Goal: Download file/media

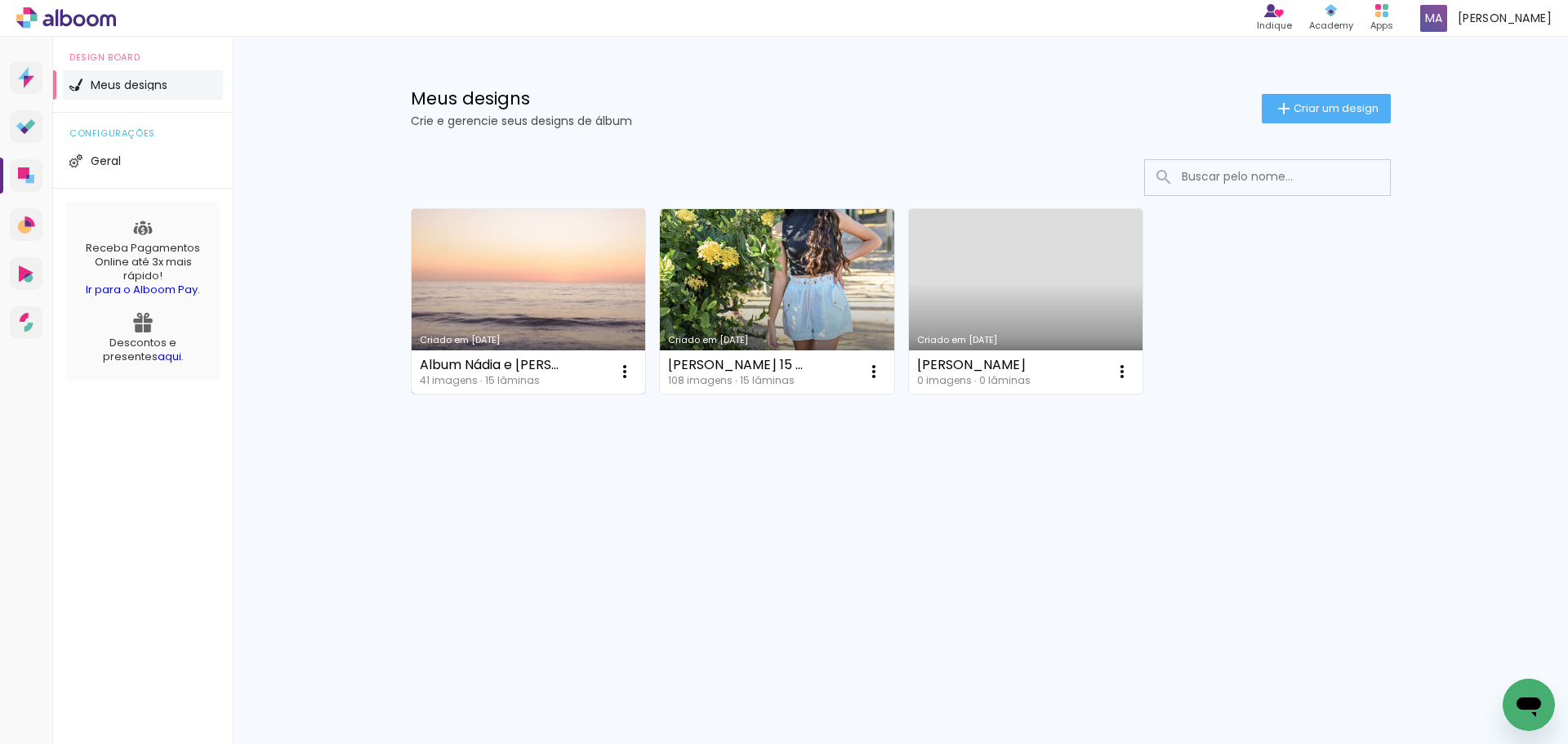
click at [575, 280] on link "Criado em [DATE]" at bounding box center [528, 302] width 234 height 185
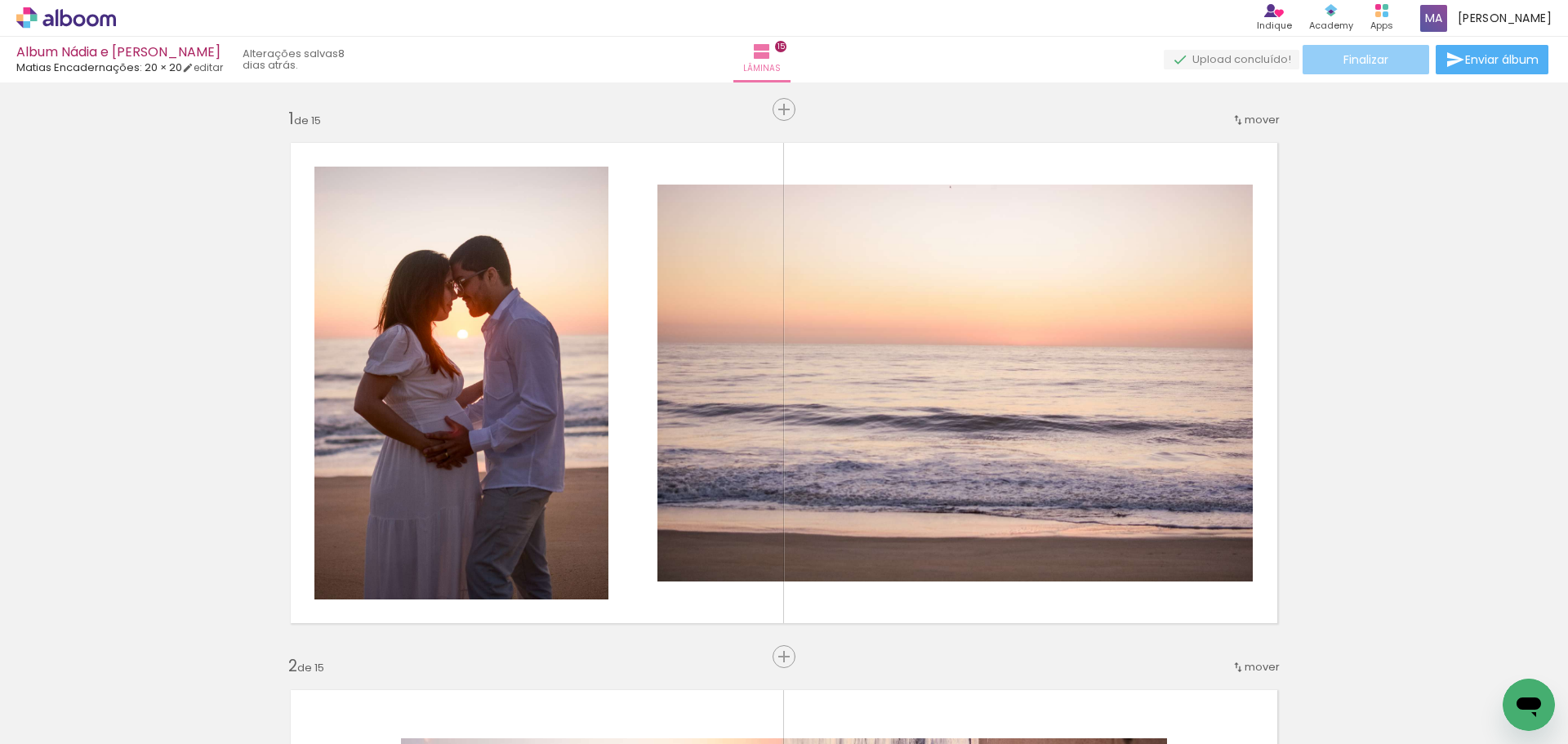
click at [1363, 54] on span "Finalizar" at bounding box center [1366, 59] width 45 height 11
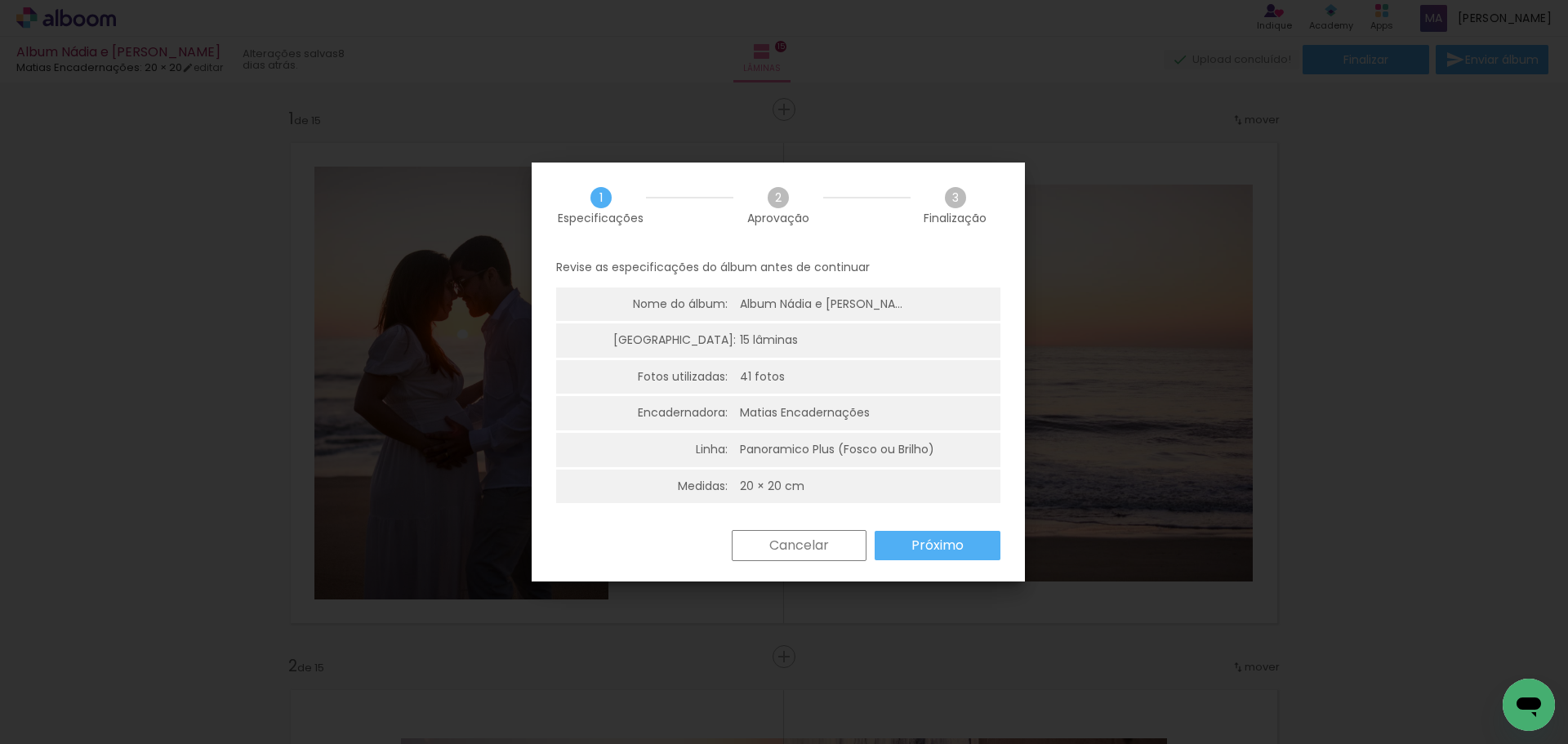
click at [0, 0] on slot "Próximo" at bounding box center [0, 0] width 0 height 0
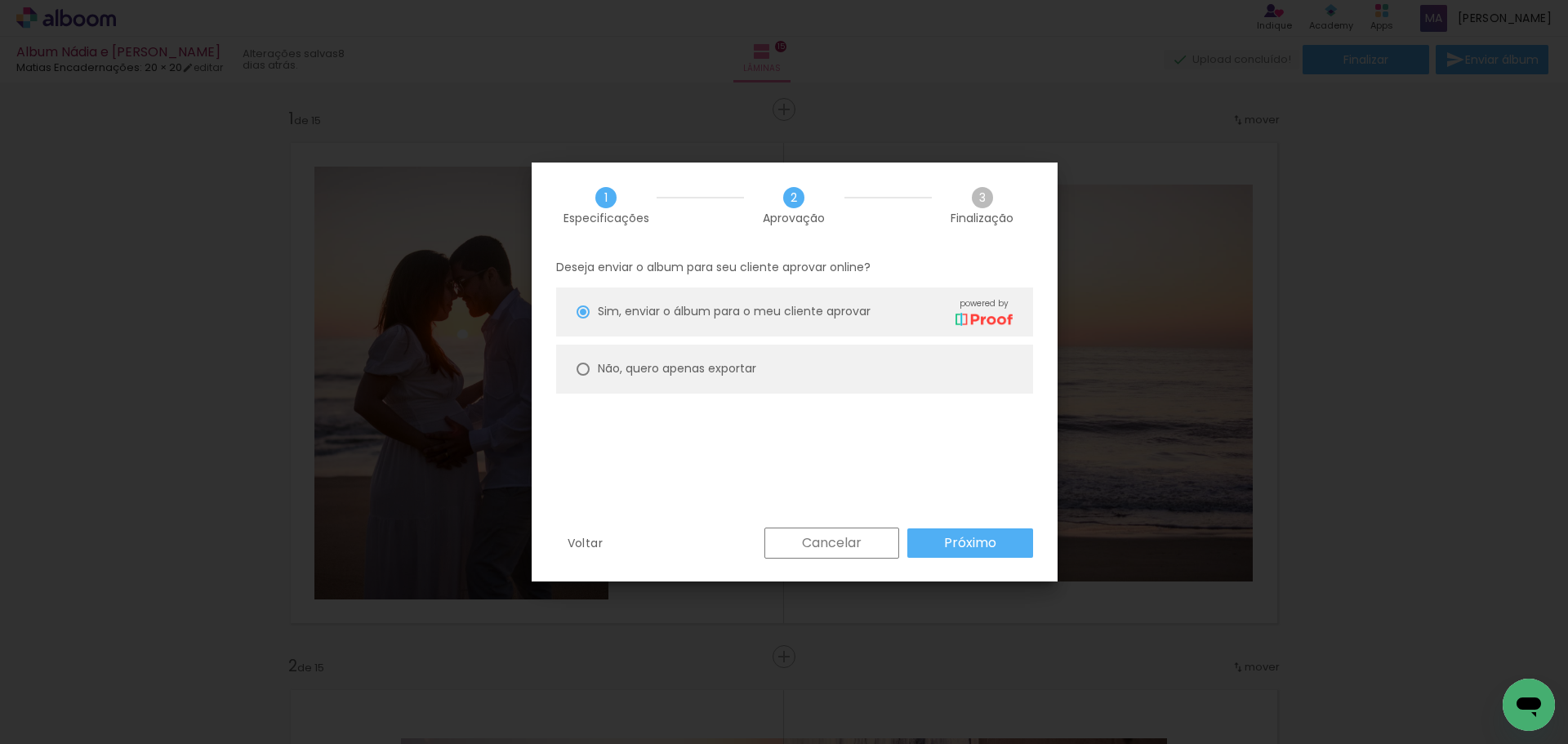
click at [872, 359] on paper-radio-button "Não, quero apenas exportar" at bounding box center [795, 369] width 477 height 49
type paper-radio-button "on"
click at [0, 0] on slot "Próximo" at bounding box center [0, 0] width 0 height 0
type input "Alta, 300 DPI"
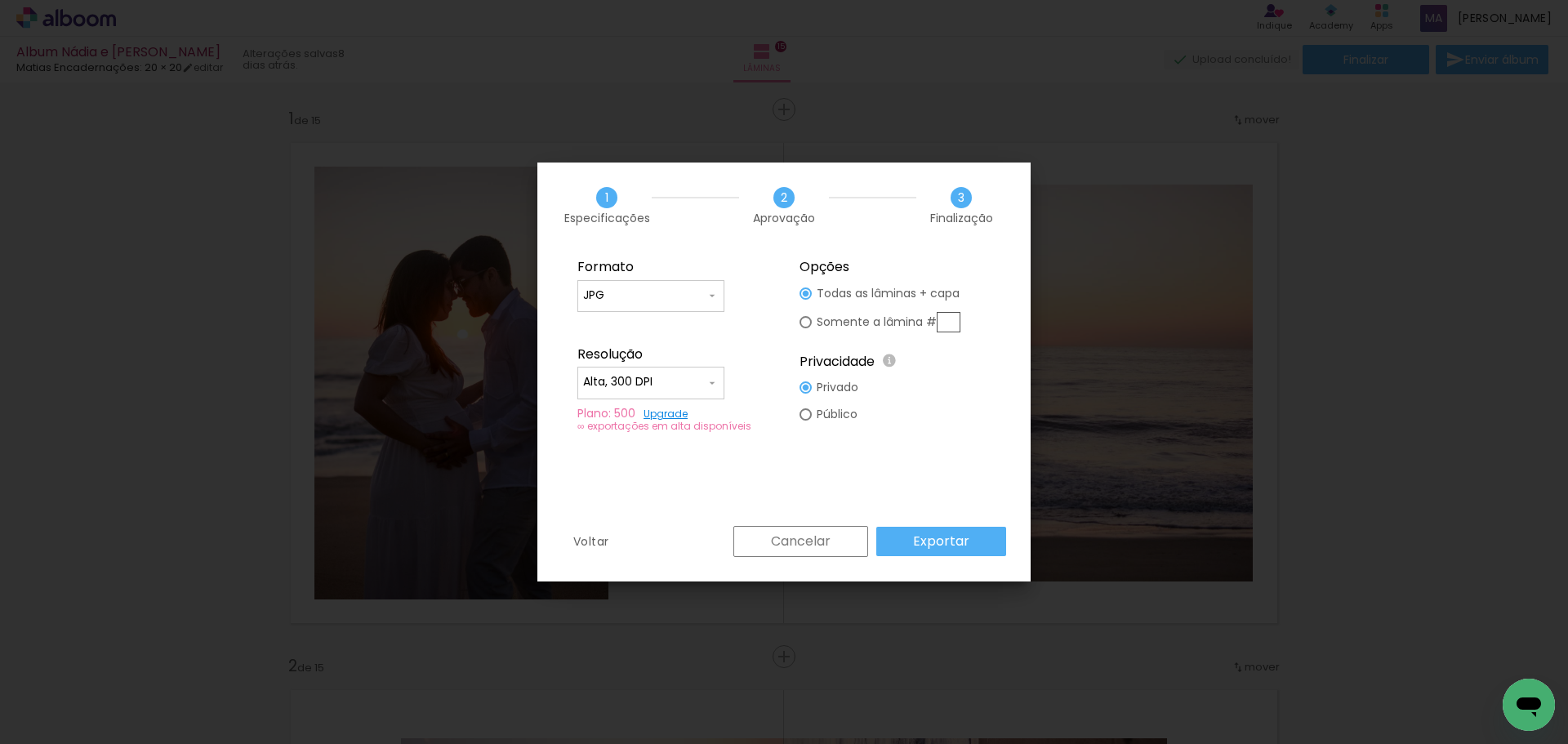
click at [717, 377] on iron-icon at bounding box center [712, 383] width 13 height 13
click at [717, 377] on paper-item "Alta, 300 DPI" at bounding box center [651, 380] width 147 height 33
click at [0, 0] on slot "Exportar" at bounding box center [0, 0] width 0 height 0
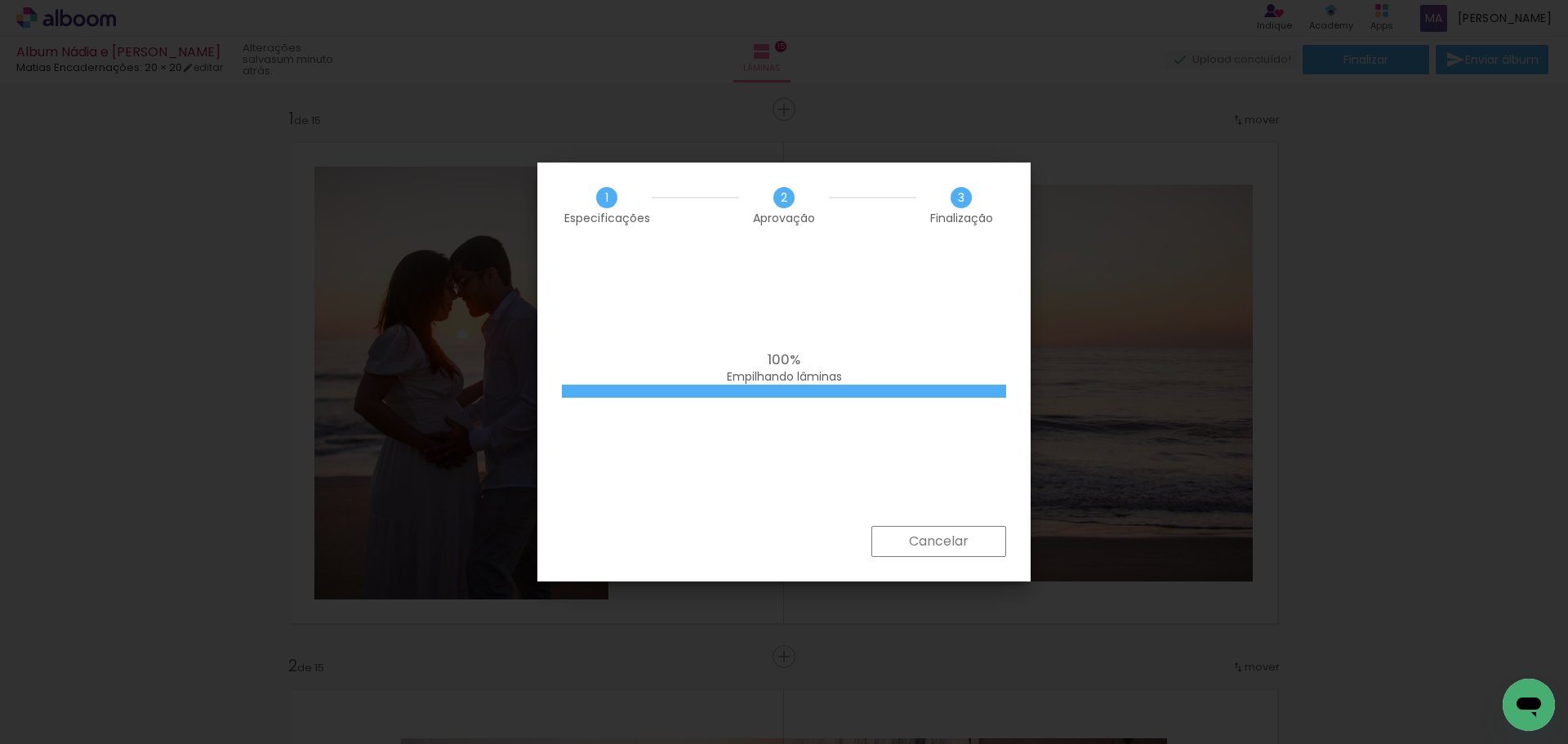
click at [822, 260] on div "100% Empilhando lâminas" at bounding box center [784, 386] width 493 height 277
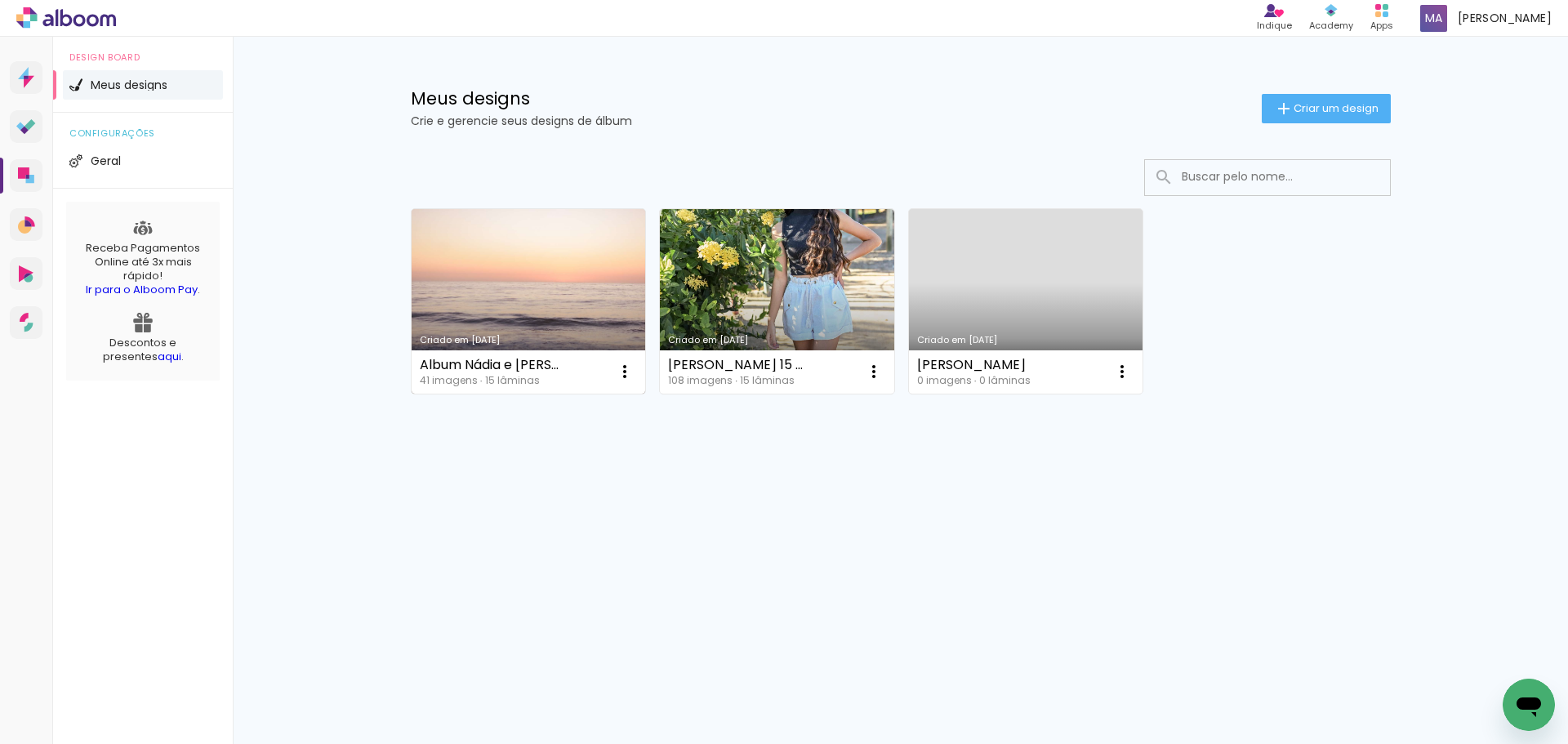
click at [486, 273] on link "Criado em [DATE]" at bounding box center [528, 302] width 234 height 185
